Goal: Task Accomplishment & Management: Manage account settings

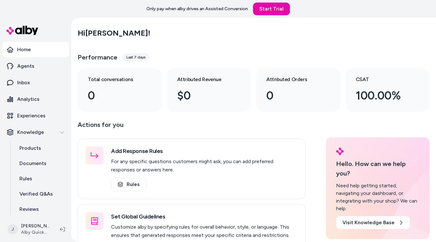
click at [193, 39] on div "Hi [PERSON_NAME] !" at bounding box center [254, 33] width 352 height 18
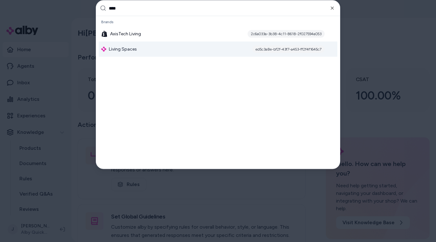
type input "****"
click at [172, 53] on div "Living Spaces ed5c3a8e-bf2f-43f7-a453-ff2f4f1645c7" at bounding box center [218, 49] width 239 height 15
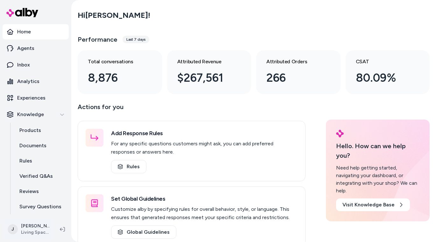
click at [30, 229] on html "Home Agents Inbox Analytics Experiences Knowledge Products Documents Rules Veri…" at bounding box center [218, 121] width 436 height 242
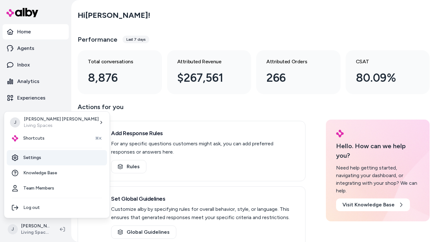
click at [39, 159] on link "Settings" at bounding box center [57, 157] width 100 height 15
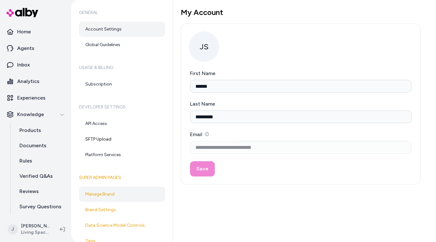
click at [102, 194] on link "Manage Brand" at bounding box center [122, 194] width 86 height 15
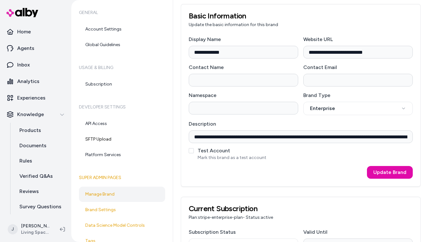
scroll to position [30, 0]
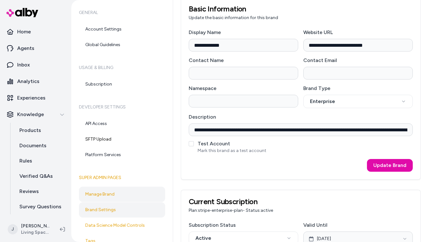
click at [140, 209] on link "Brand Settings" at bounding box center [122, 209] width 86 height 15
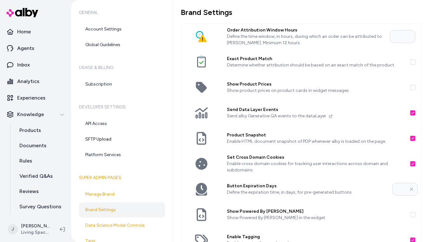
click at [413, 87] on button "Show Product Prices" at bounding box center [412, 87] width 5 height 5
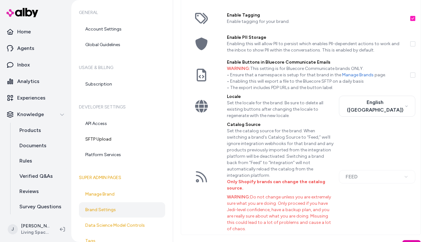
scroll to position [6, 0]
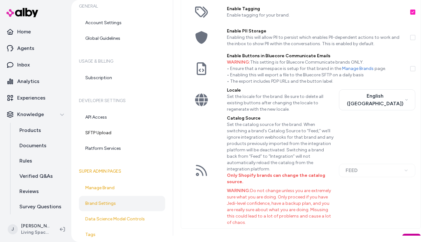
click at [418, 234] on button "Save" at bounding box center [411, 239] width 18 height 11
click at [415, 234] on button "Save" at bounding box center [411, 239] width 18 height 11
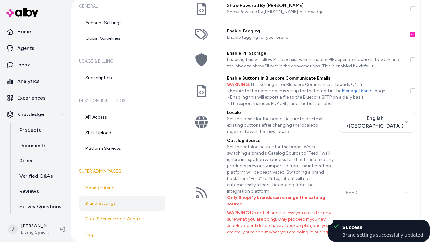
scroll to position [199, 0]
